Goal: Transaction & Acquisition: Book appointment/travel/reservation

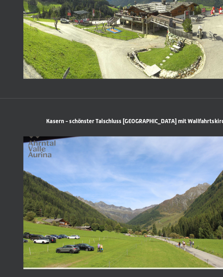
scroll to position [606, 0]
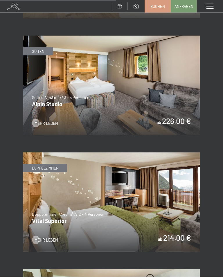
scroll to position [1123, 0]
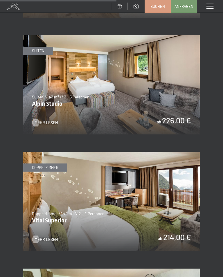
click at [176, 221] on img at bounding box center [111, 201] width 176 height 99
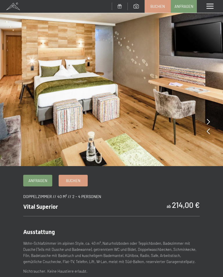
click at [84, 181] on link "Buchen" at bounding box center [73, 180] width 28 height 11
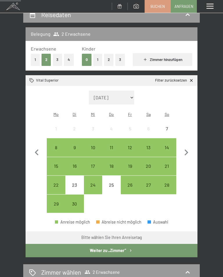
scroll to position [62, 0]
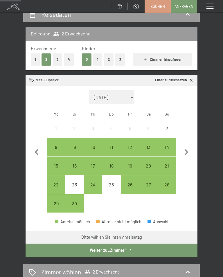
click at [168, 145] on div "14" at bounding box center [166, 153] width 17 height 17
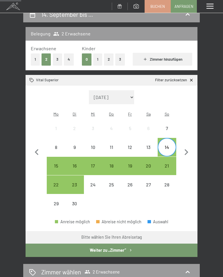
click at [165, 163] on div "21" at bounding box center [166, 171] width 17 height 17
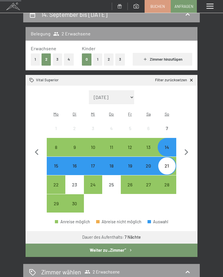
click at [150, 243] on button "Weiter zu „Zimmer“" at bounding box center [112, 249] width 172 height 13
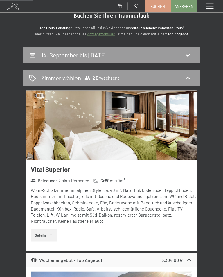
scroll to position [0, 0]
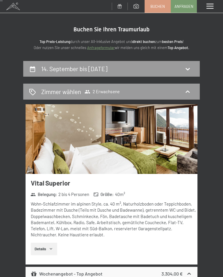
click at [186, 70] on icon at bounding box center [187, 68] width 7 height 7
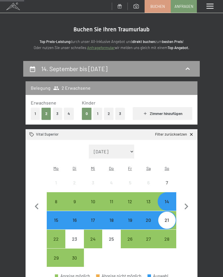
scroll to position [68, 0]
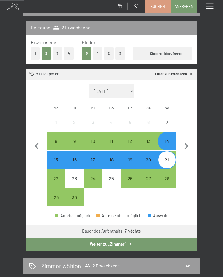
click at [167, 157] on div "21" at bounding box center [166, 165] width 17 height 17
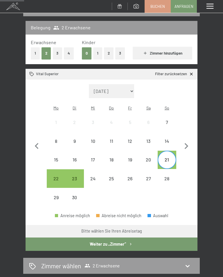
click at [166, 176] on div "28" at bounding box center [166, 184] width 17 height 17
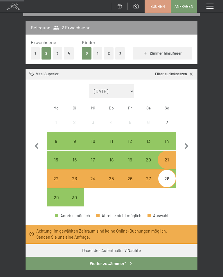
click at [186, 166] on button "button" at bounding box center [186, 145] width 12 height 123
select select "2025-10-01"
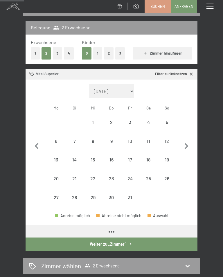
select select "2025-10-01"
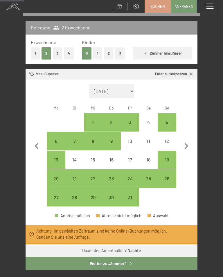
click at [39, 140] on icon "button" at bounding box center [37, 146] width 12 height 12
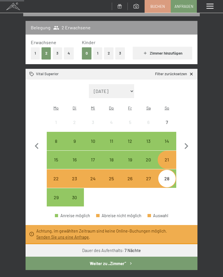
click at [53, 139] on div "8" at bounding box center [55, 147] width 17 height 17
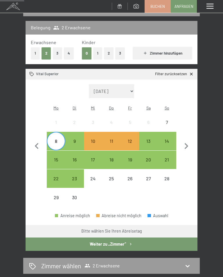
click at [114, 176] on div "25" at bounding box center [111, 184] width 17 height 17
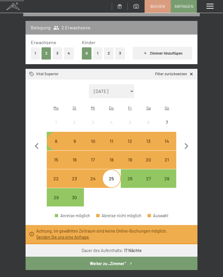
click at [130, 176] on div "26" at bounding box center [129, 184] width 17 height 17
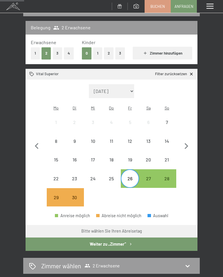
click at [111, 176] on div "25" at bounding box center [111, 184] width 17 height 17
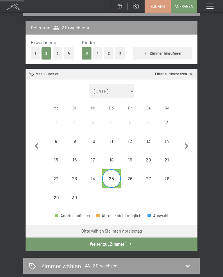
click at [188, 140] on icon "button" at bounding box center [186, 146] width 12 height 12
select select "2025-10-01"
click at [146, 113] on div "4" at bounding box center [148, 121] width 17 height 17
select select "2025-10-01"
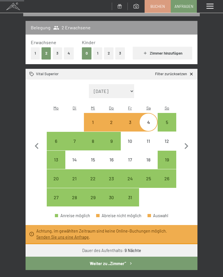
click at [190, 144] on icon "button" at bounding box center [186, 146] width 12 height 12
select select "2025-11-01"
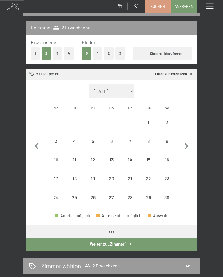
select select "2025-11-01"
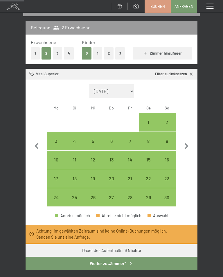
click at [188, 143] on icon "button" at bounding box center [186, 146] width 12 height 12
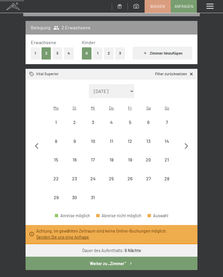
select select "2025-12-01"
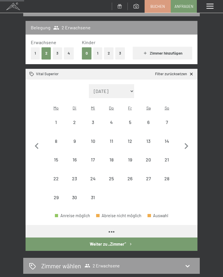
select select "2025-12-01"
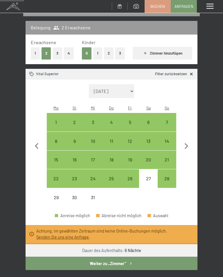
click at [189, 140] on icon "button" at bounding box center [186, 146] width 12 height 12
select select "2026-01-01"
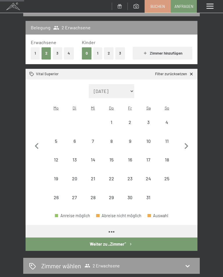
select select "2026-01-01"
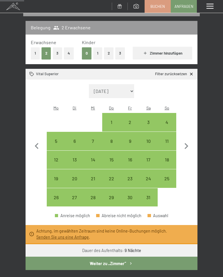
click at [189, 142] on icon "button" at bounding box center [186, 146] width 12 height 12
select select "2026-02-01"
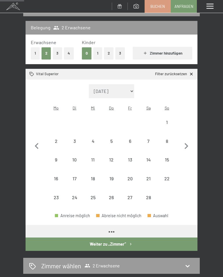
select select "2026-02-01"
